Goal: Task Accomplishment & Management: Manage account settings

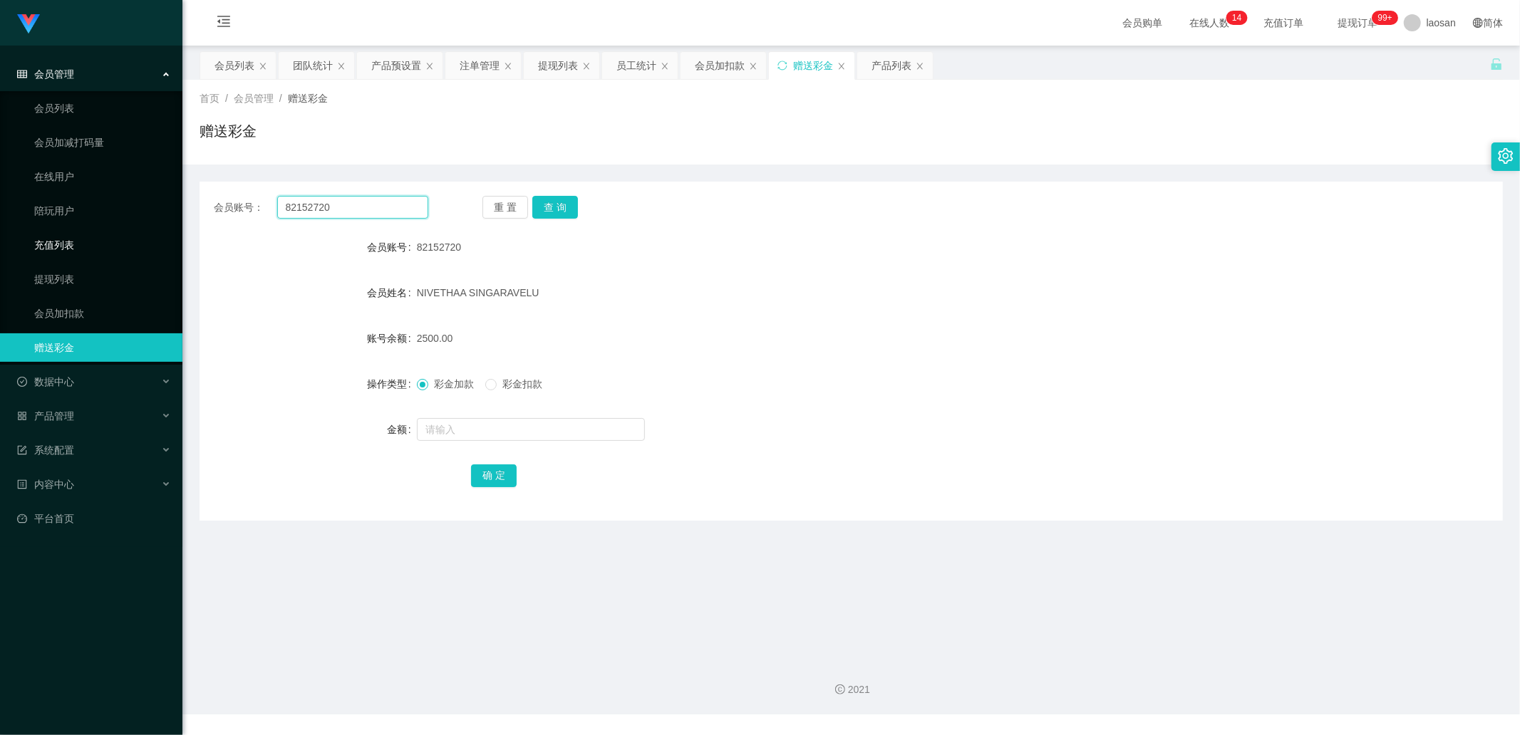
drag, startPoint x: 299, startPoint y: 209, endPoint x: 170, endPoint y: 232, distance: 131.7
click at [167, 209] on section "Jingdong工作台代理端 会员管理 会员列表 会员加减打码量 在线用户 陪玩用户 充值列表 提现列表 会员加扣款 赠送彩金 数据中心 产品管理 注单管理 …" at bounding box center [760, 357] width 1520 height 715
type input "125778"
click at [547, 209] on button "查 询" at bounding box center [555, 207] width 46 height 23
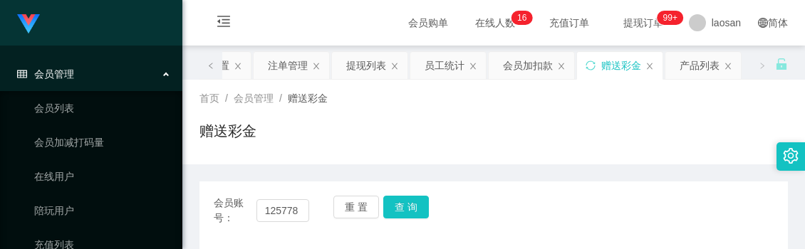
drag, startPoint x: 431, startPoint y: 104, endPoint x: 415, endPoint y: 135, distance: 35.4
click at [430, 107] on div "首页 / 会员管理 / 赠送彩金 / 赠送彩金" at bounding box center [494, 122] width 589 height 62
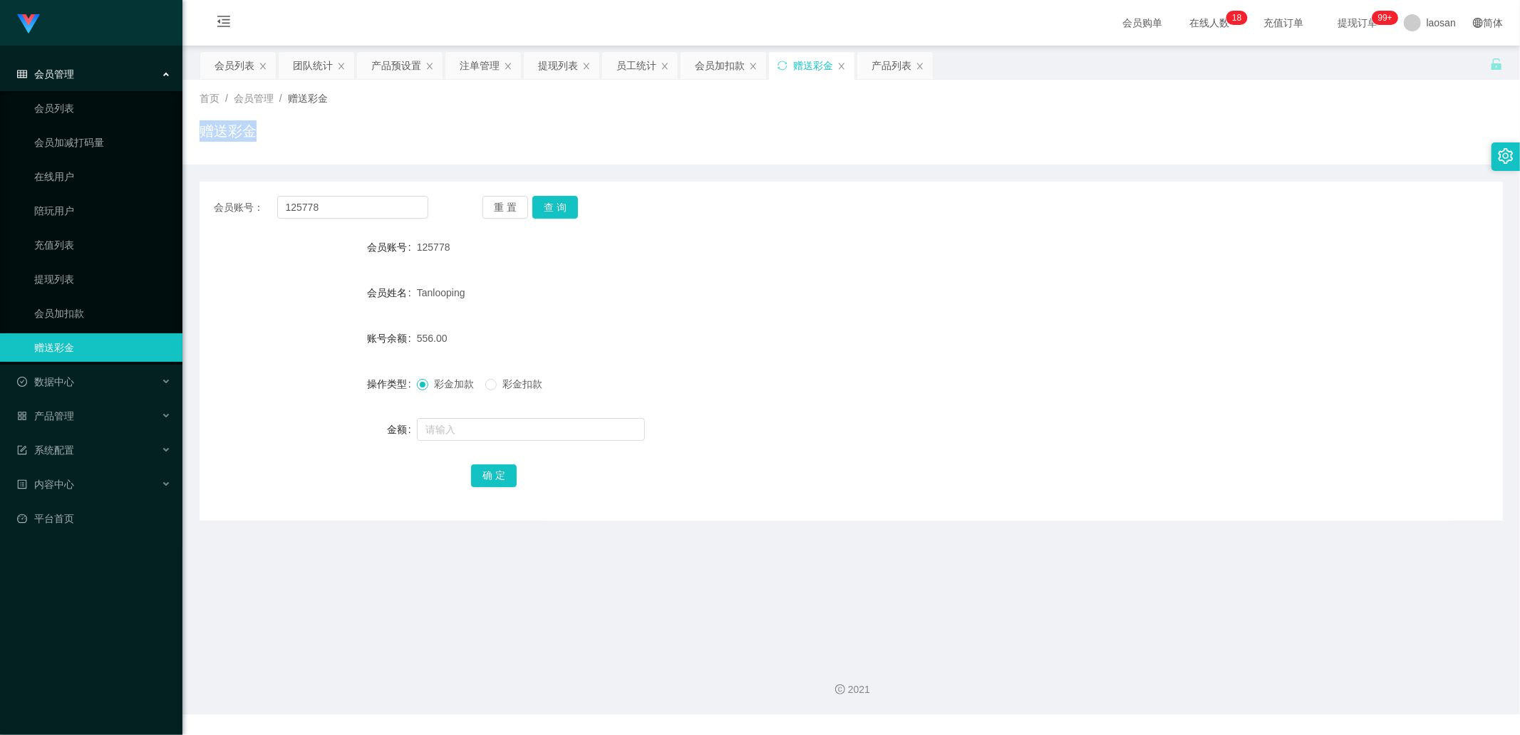
drag, startPoint x: 395, startPoint y: 66, endPoint x: 366, endPoint y: 122, distance: 63.1
click at [396, 66] on div "产品预设置" at bounding box center [396, 65] width 50 height 27
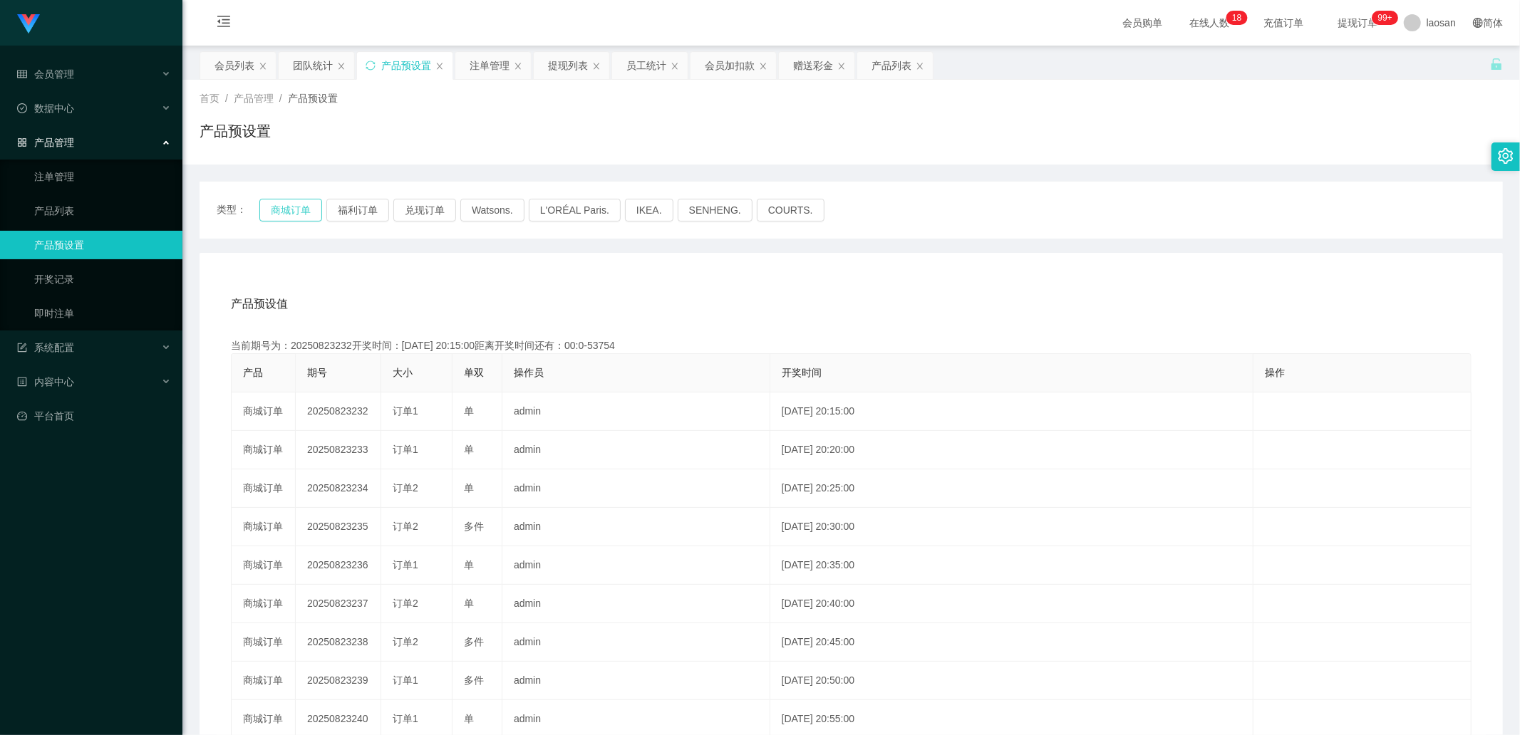
click at [271, 217] on button "商城订单" at bounding box center [290, 210] width 63 height 23
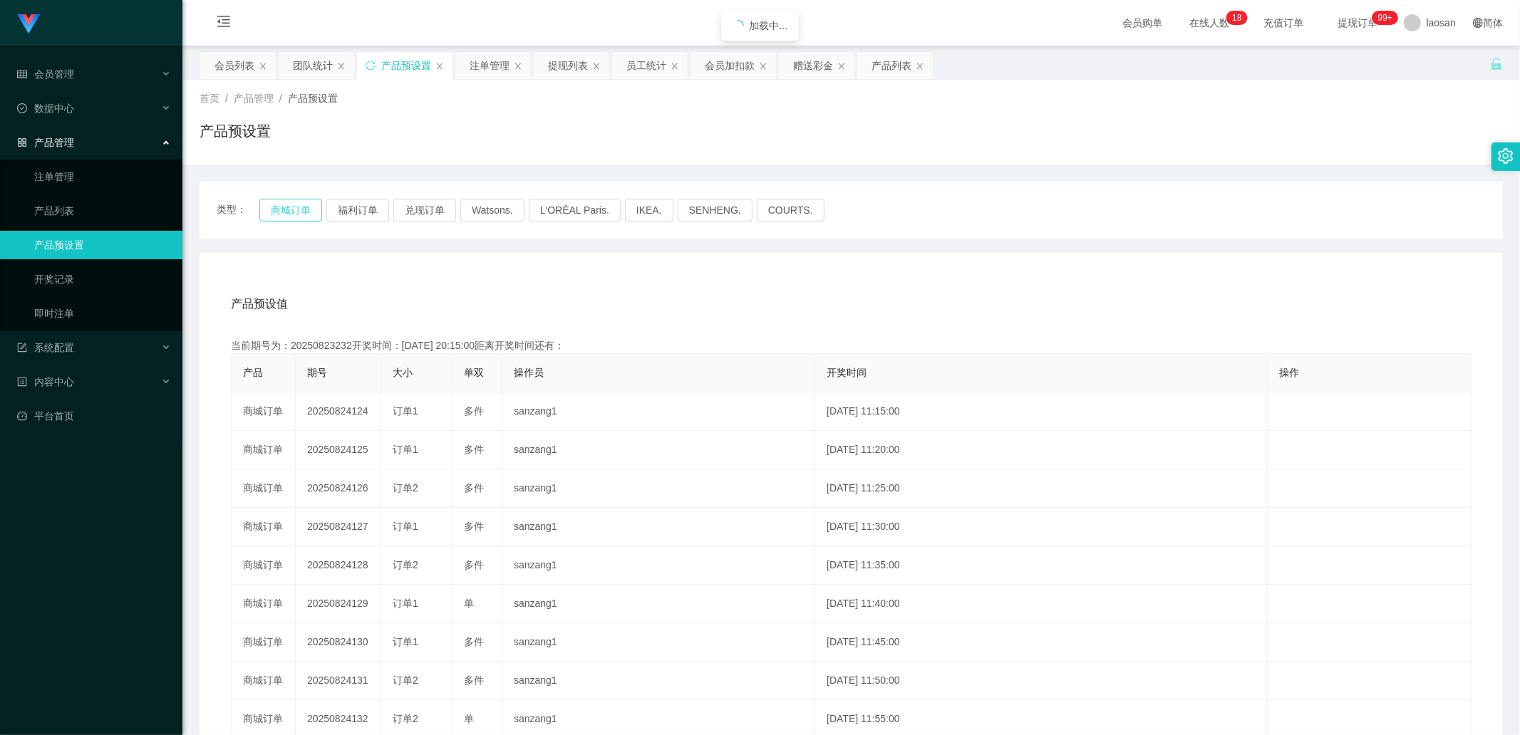
click at [271, 217] on button "商城订单" at bounding box center [290, 210] width 63 height 23
click at [281, 205] on button "商城订单" at bounding box center [290, 210] width 63 height 23
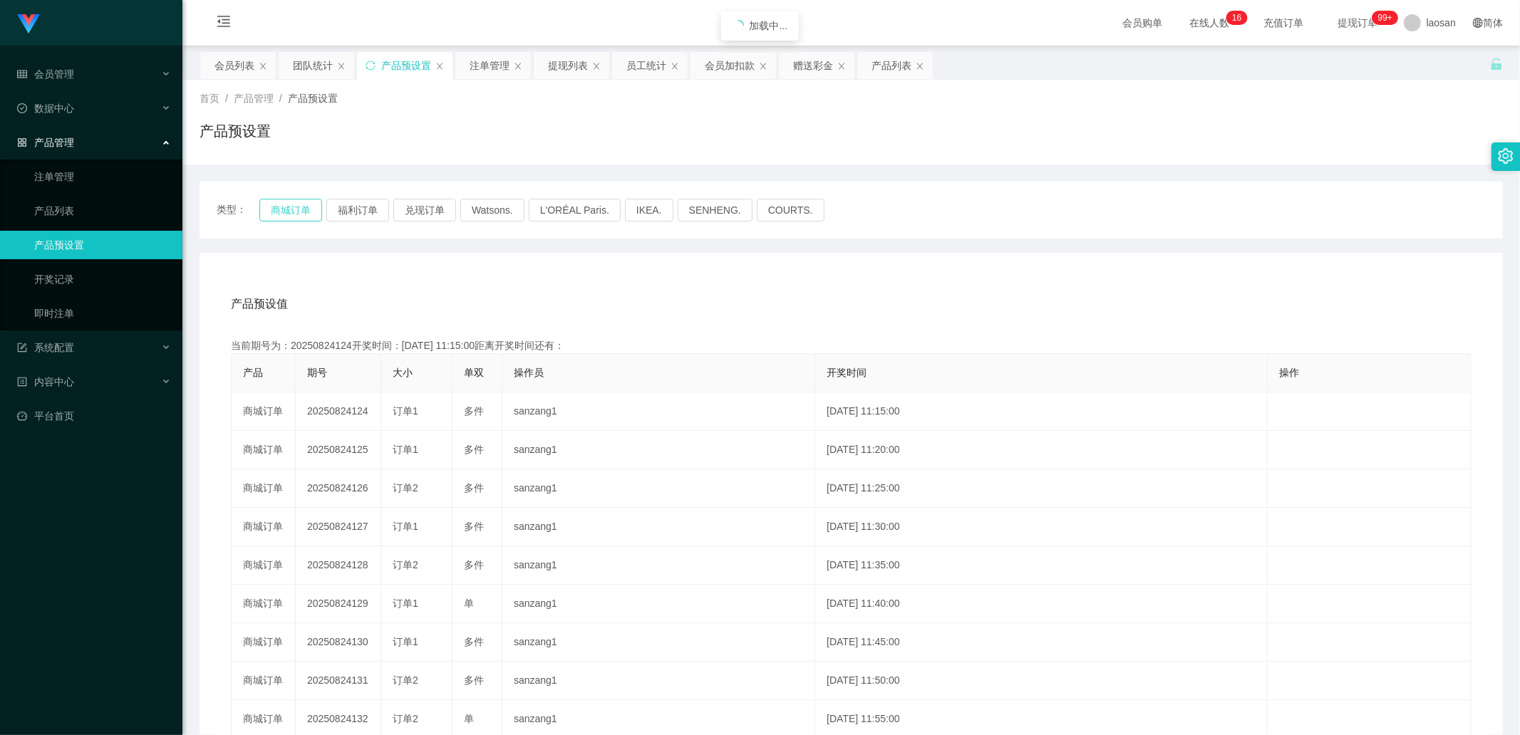
click at [281, 205] on button "商城订单" at bounding box center [290, 210] width 63 height 23
click at [68, 171] on link "注单管理" at bounding box center [102, 176] width 137 height 29
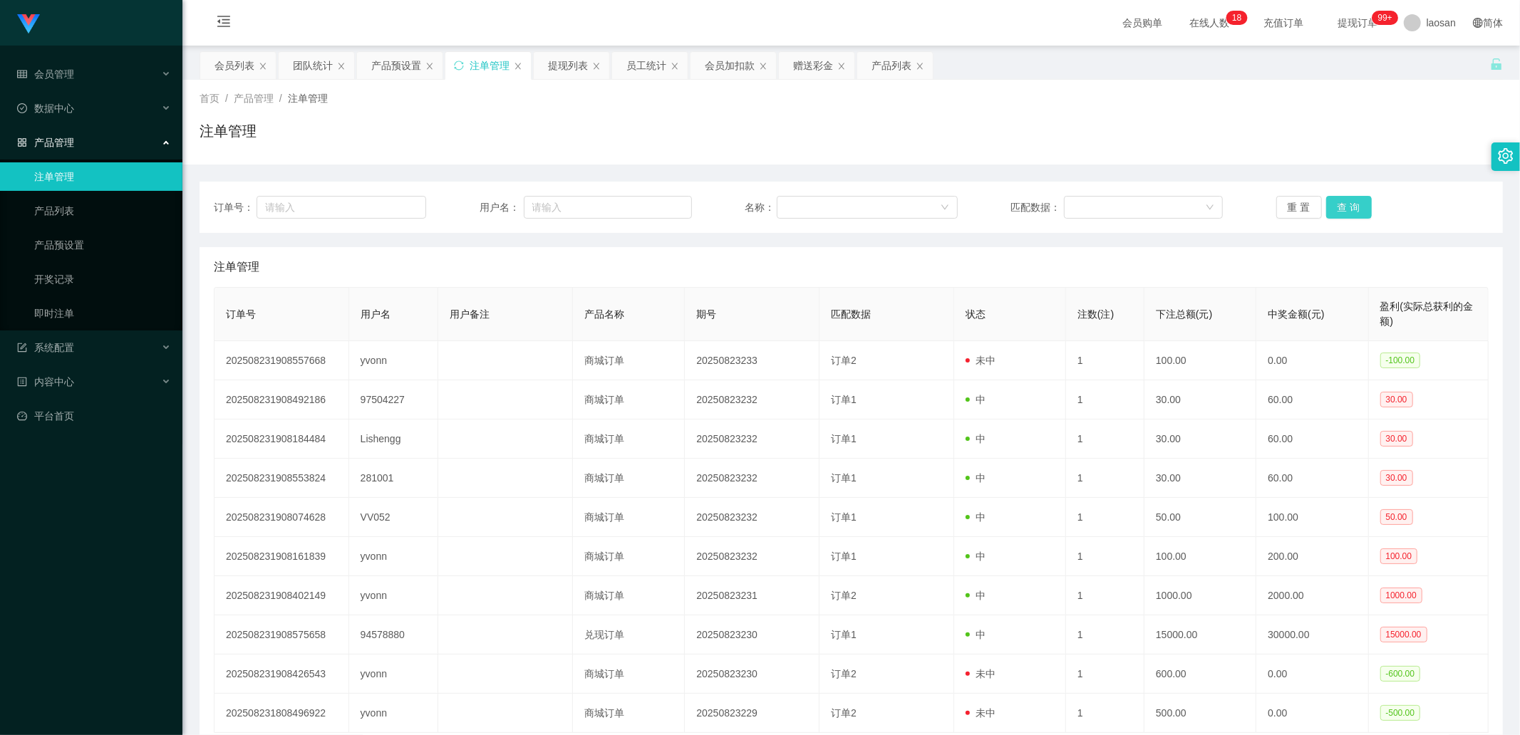
click at [1331, 209] on button "查 询" at bounding box center [1349, 207] width 46 height 23
click at [1331, 209] on div "重 置 查 询" at bounding box center [1382, 207] width 212 height 23
click at [1331, 209] on button "查 询" at bounding box center [1349, 207] width 46 height 23
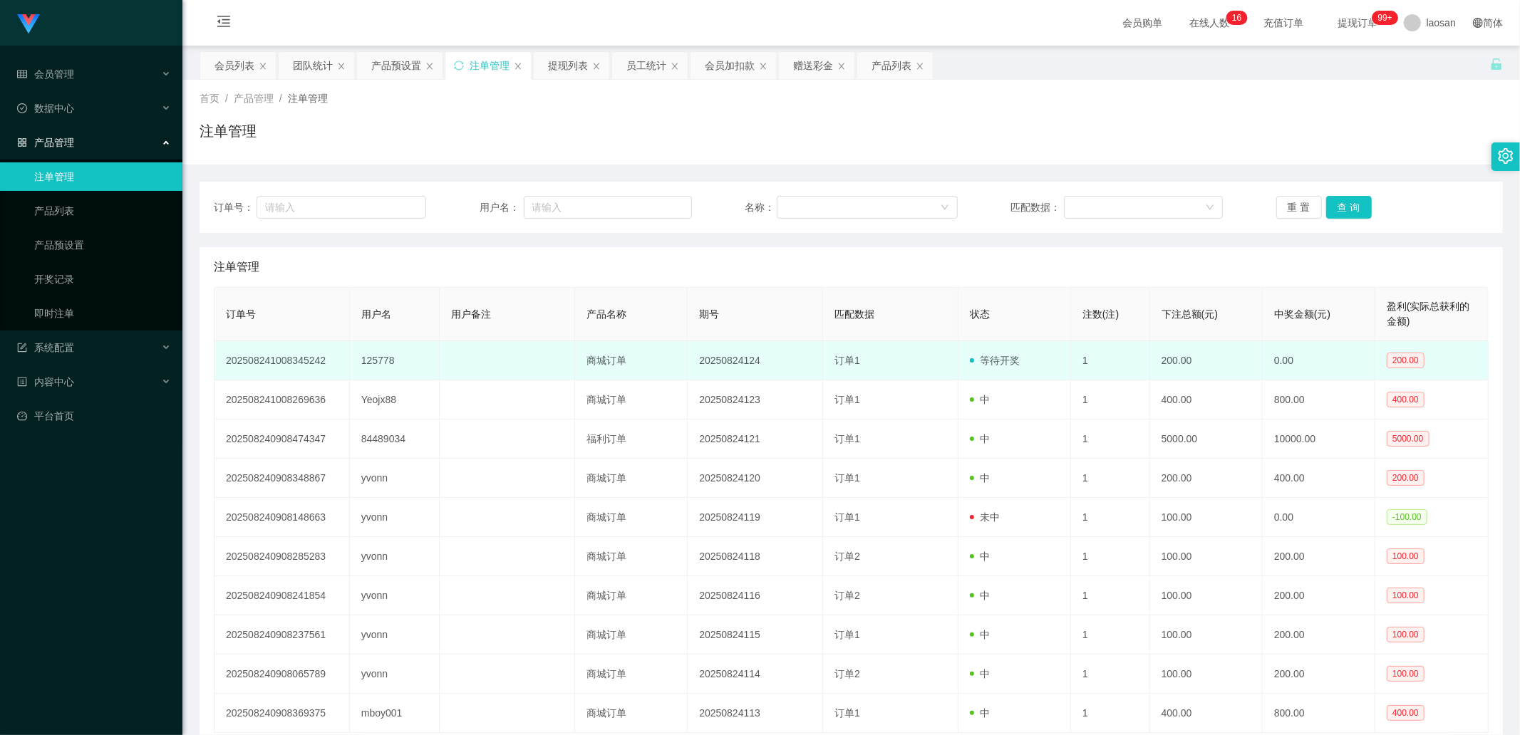
click at [999, 358] on span "等待开奖" at bounding box center [995, 360] width 50 height 11
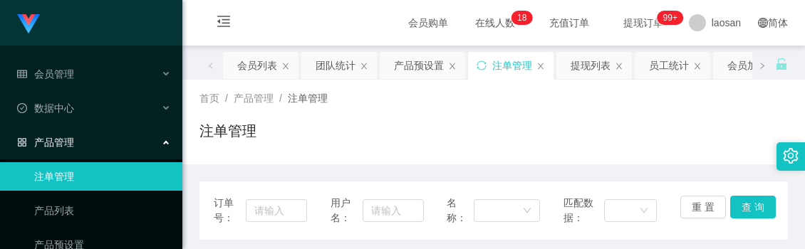
click at [368, 137] on div "注单管理" at bounding box center [494, 136] width 589 height 33
